Goal: Obtain resource: Download file/media

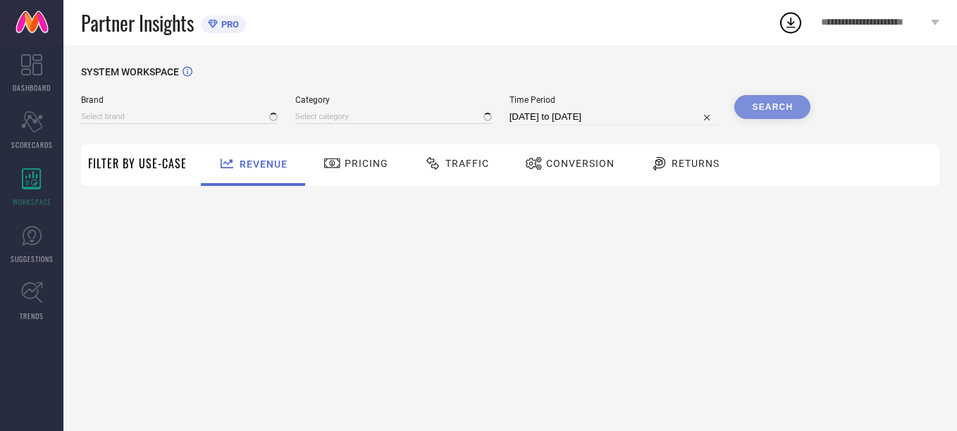
type input "[PERSON_NAME]"
type input "All"
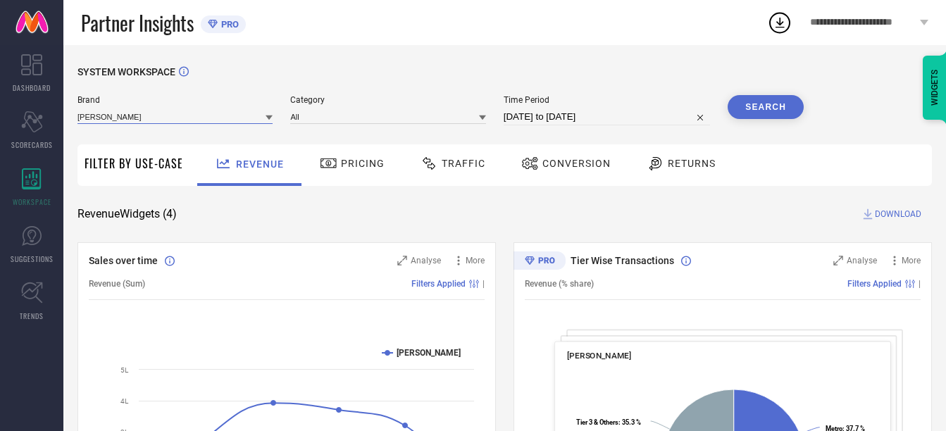
click at [218, 118] on input at bounding box center [175, 116] width 195 height 15
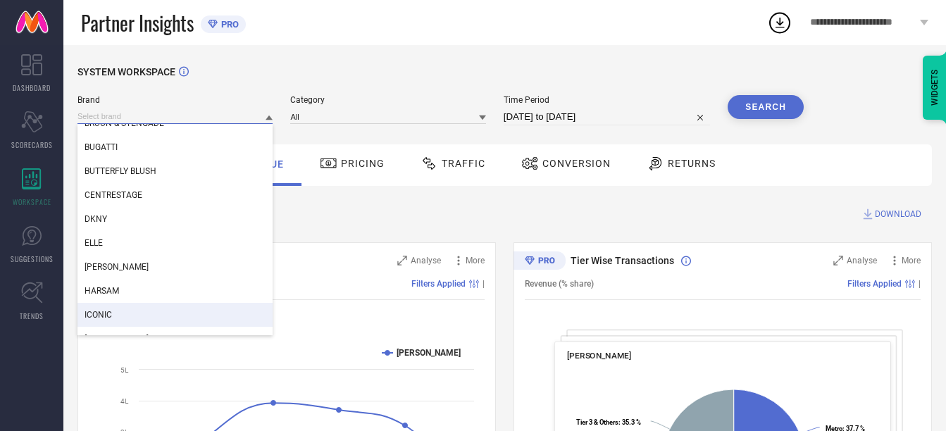
scroll to position [85, 0]
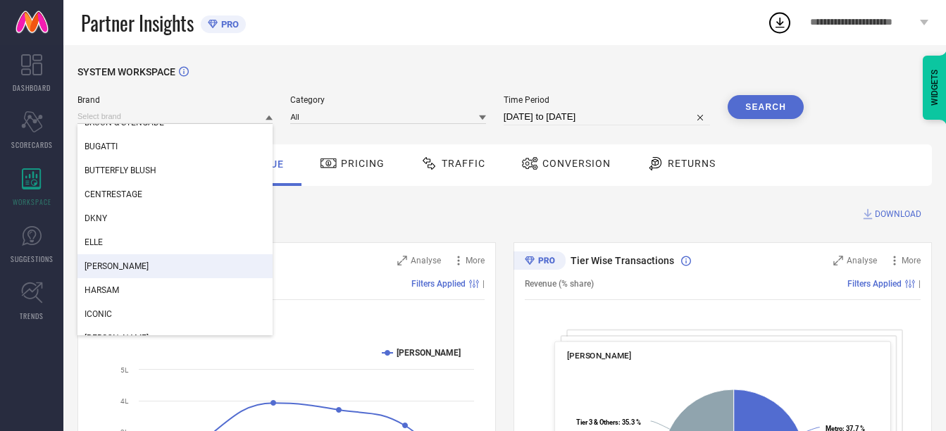
click at [123, 261] on div "[PERSON_NAME]" at bounding box center [175, 266] width 195 height 24
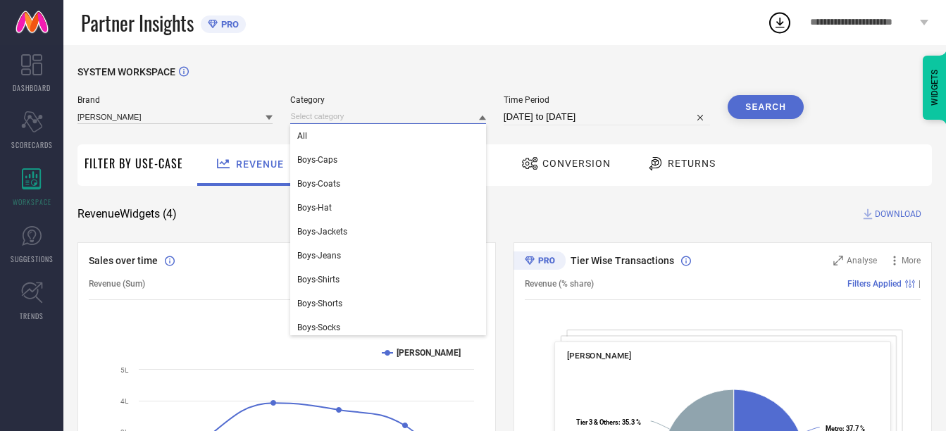
click at [419, 121] on input at bounding box center [387, 116] width 195 height 15
click at [397, 144] on div "All" at bounding box center [387, 136] width 195 height 24
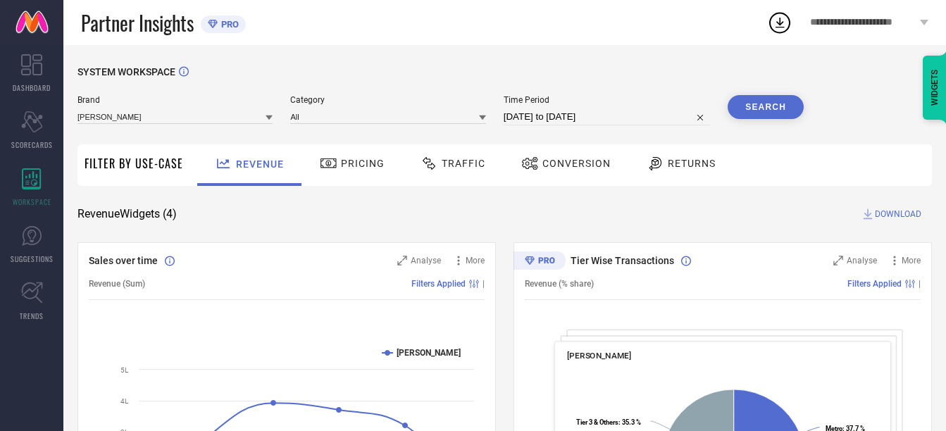
click at [605, 111] on input "[DATE] to [DATE]" at bounding box center [607, 117] width 206 height 17
select select "6"
select select "2025"
select select "7"
select select "2025"
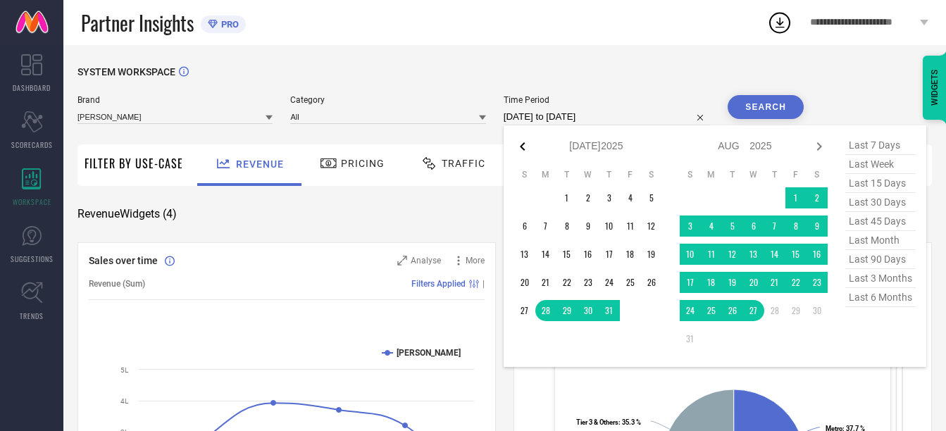
click at [524, 149] on icon at bounding box center [522, 146] width 5 height 8
select select "5"
select select "2025"
select select "6"
select select "2025"
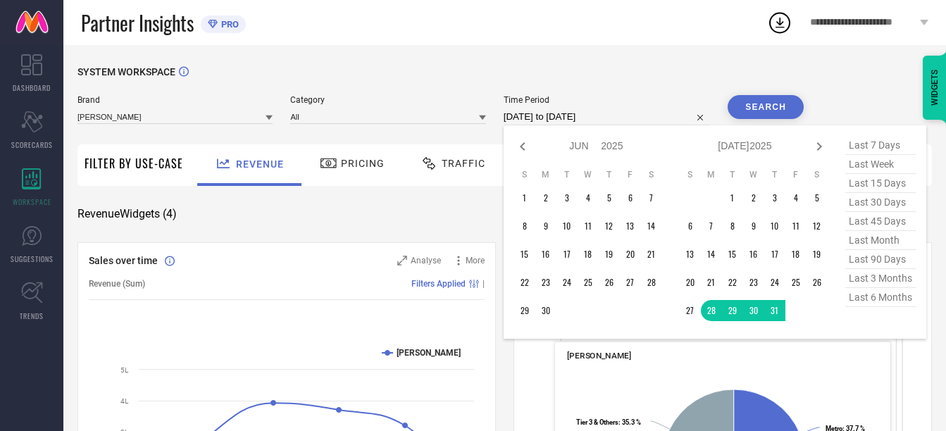
click at [524, 149] on icon at bounding box center [522, 146] width 5 height 8
select select "4"
select select "2025"
select select "5"
select select "2025"
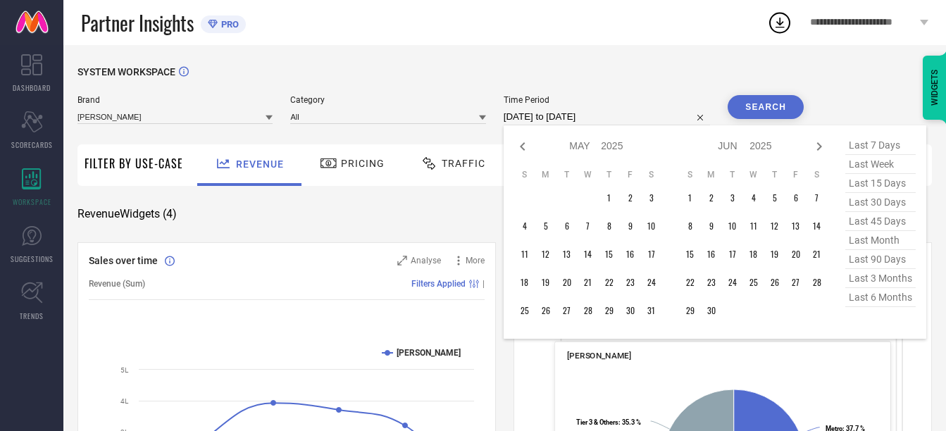
click at [524, 149] on icon at bounding box center [522, 146] width 5 height 8
select select "3"
select select "2025"
select select "4"
select select "2025"
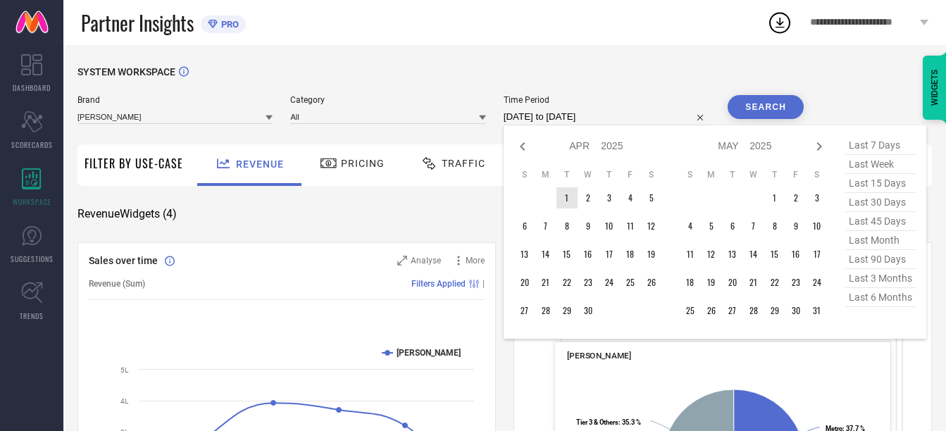
type input "After [DATE]"
click at [572, 199] on td "1" at bounding box center [567, 197] width 21 height 21
click at [822, 147] on icon at bounding box center [819, 146] width 17 height 17
select select "4"
select select "2025"
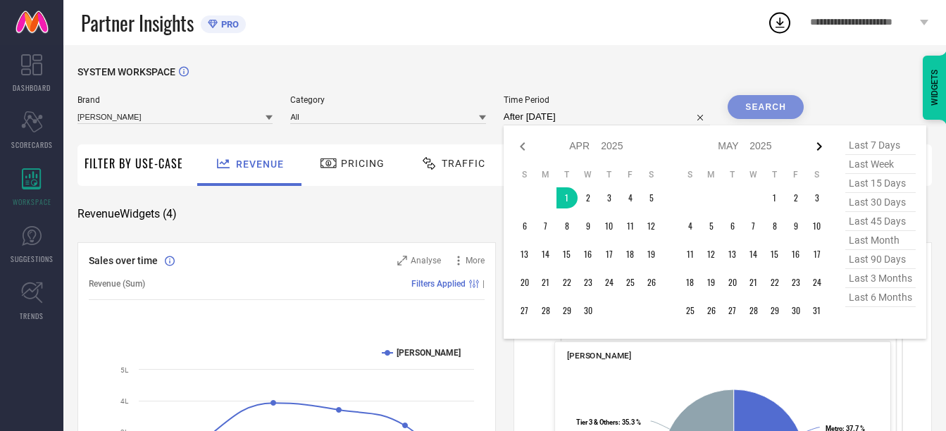
select select "5"
select select "2025"
click at [822, 147] on icon at bounding box center [819, 146] width 17 height 17
select select "5"
select select "2025"
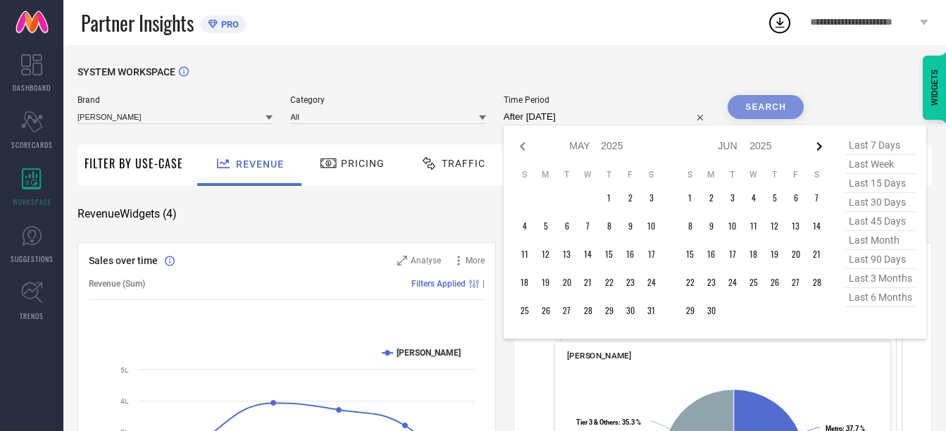
select select "6"
select select "2025"
click at [822, 147] on icon at bounding box center [819, 146] width 17 height 17
select select "6"
select select "2025"
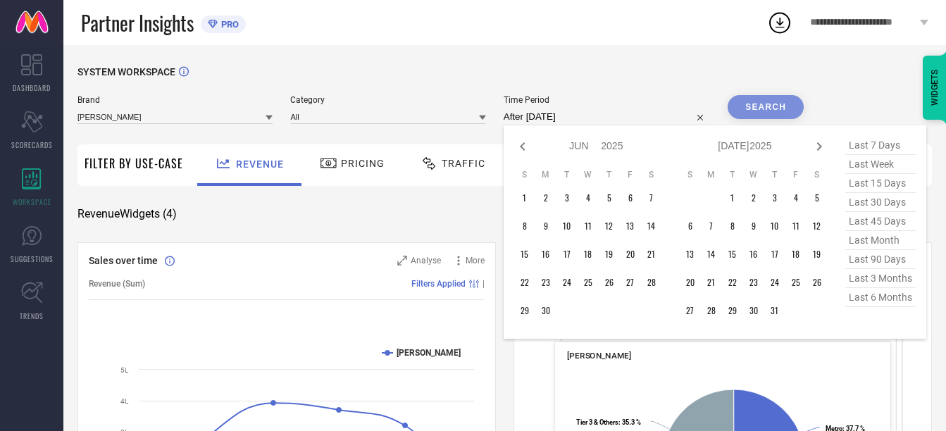
select select "7"
select select "2025"
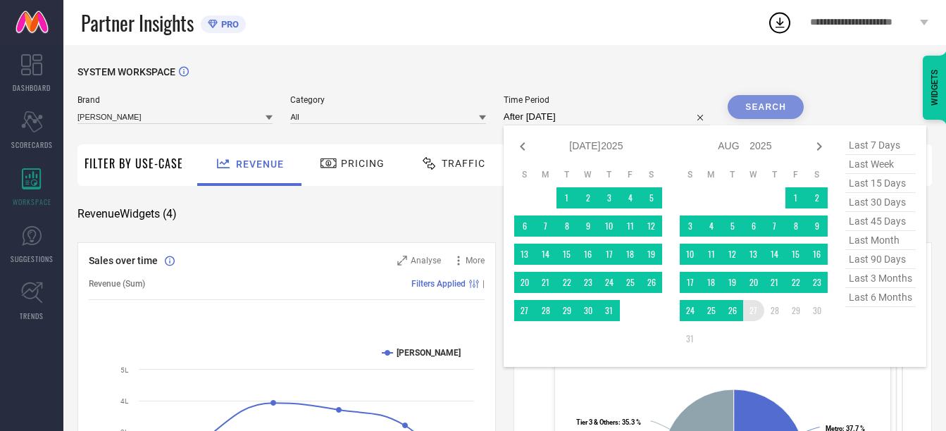
type input "[DATE] to [DATE]"
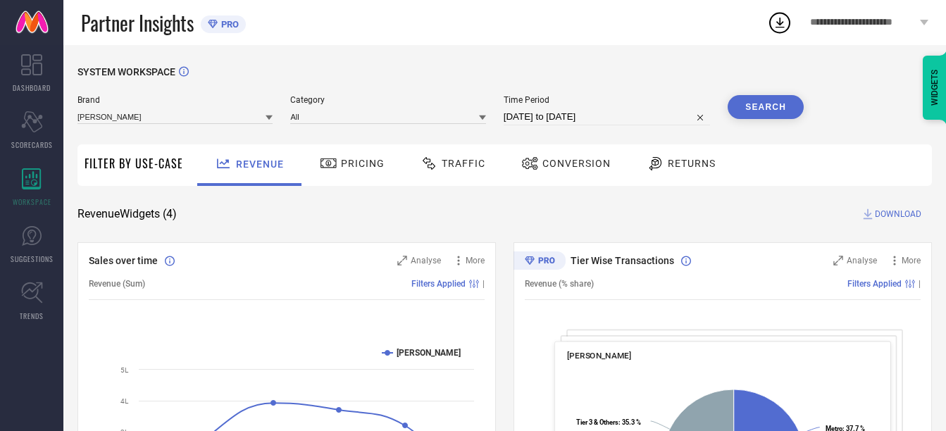
click at [689, 159] on span "Returns" at bounding box center [692, 163] width 48 height 11
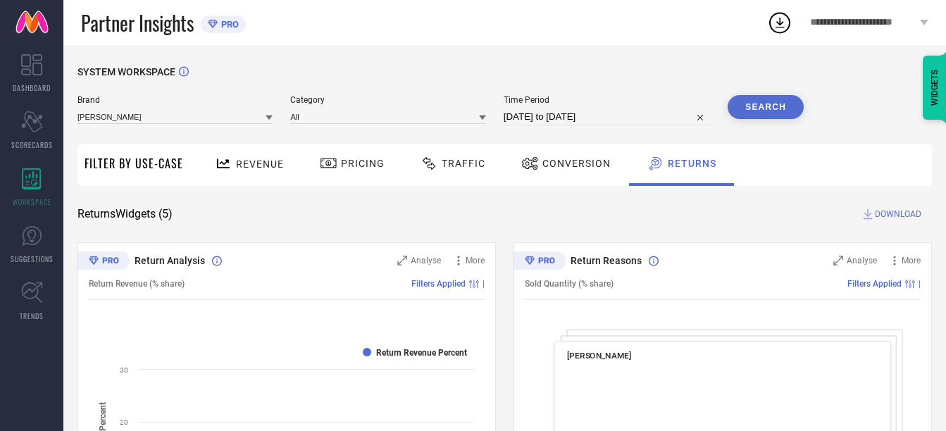
click at [764, 103] on button "Search" at bounding box center [766, 107] width 76 height 24
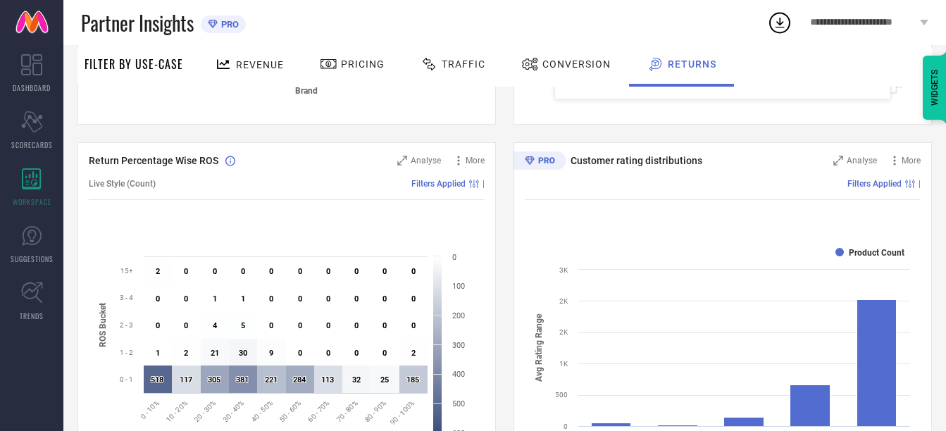
scroll to position [0, 0]
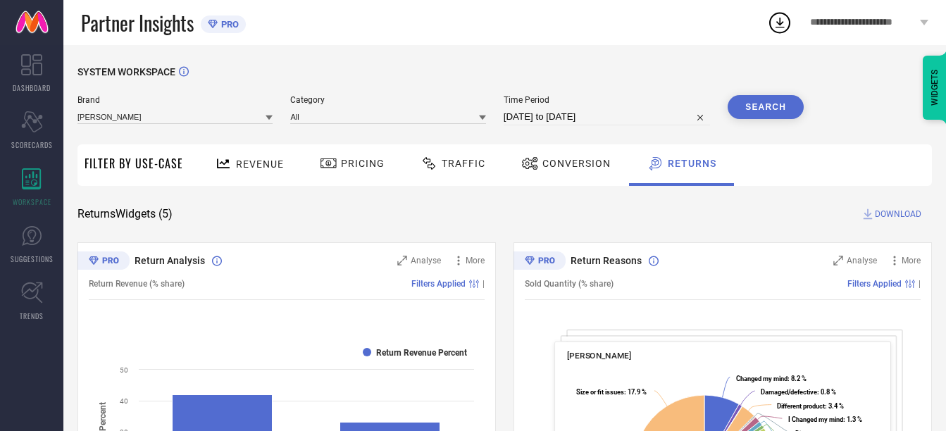
click at [892, 211] on span "DOWNLOAD" at bounding box center [898, 214] width 47 height 14
click at [782, 24] on icon at bounding box center [779, 22] width 25 height 25
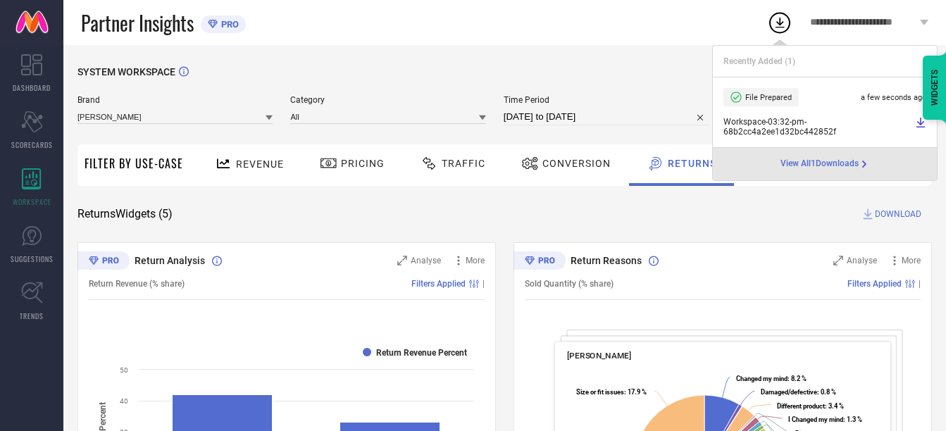
click at [259, 158] on div "Revenue" at bounding box center [249, 164] width 76 height 25
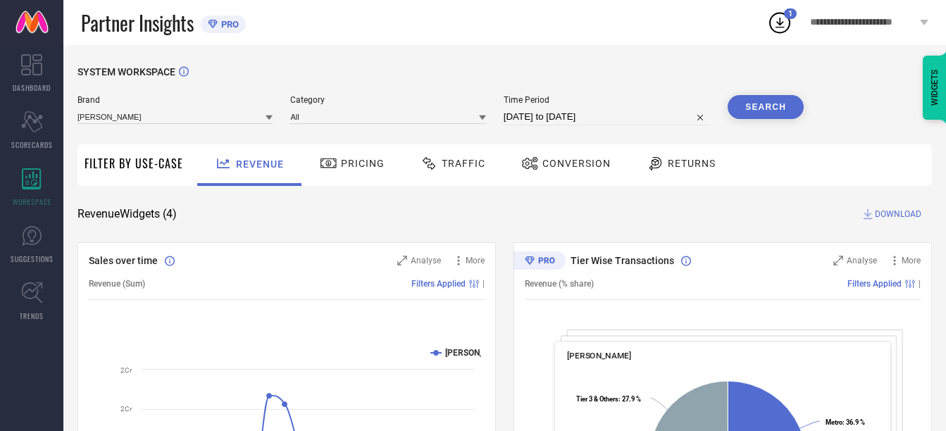
click at [768, 106] on button "Search" at bounding box center [766, 107] width 76 height 24
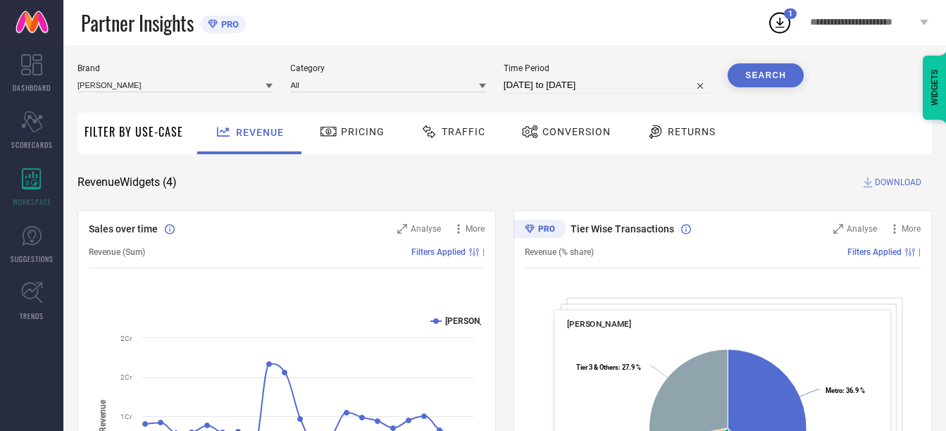
scroll to position [32, 0]
click at [894, 183] on span "DOWNLOAD" at bounding box center [898, 182] width 47 height 14
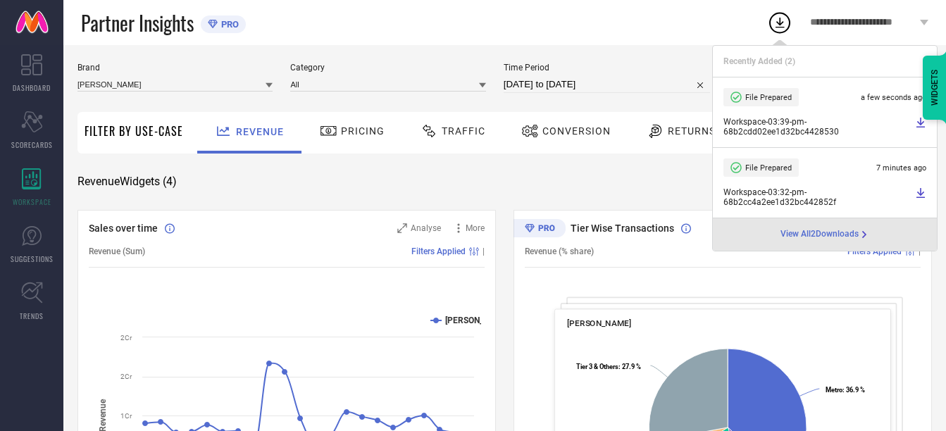
scroll to position [0, 0]
